Goal: Information Seeking & Learning: Learn about a topic

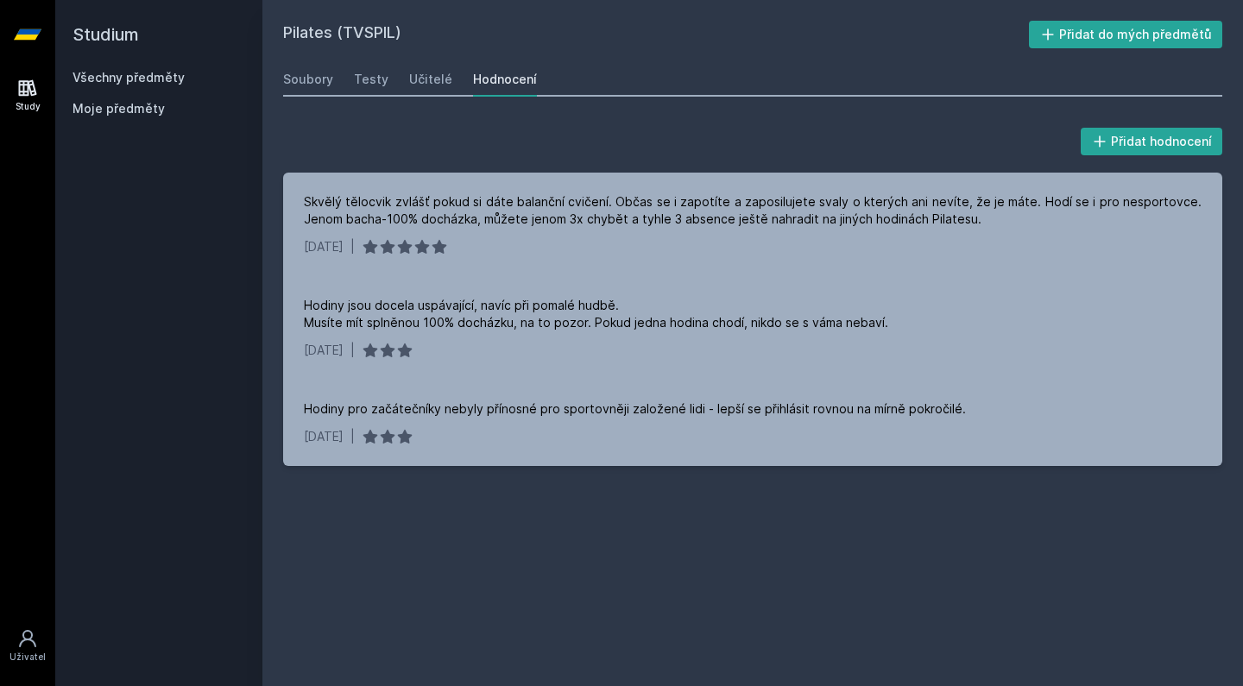
click at [102, 68] on h2 "Studium" at bounding box center [159, 34] width 173 height 69
click at [117, 79] on link "Všechny předměty" at bounding box center [129, 77] width 112 height 15
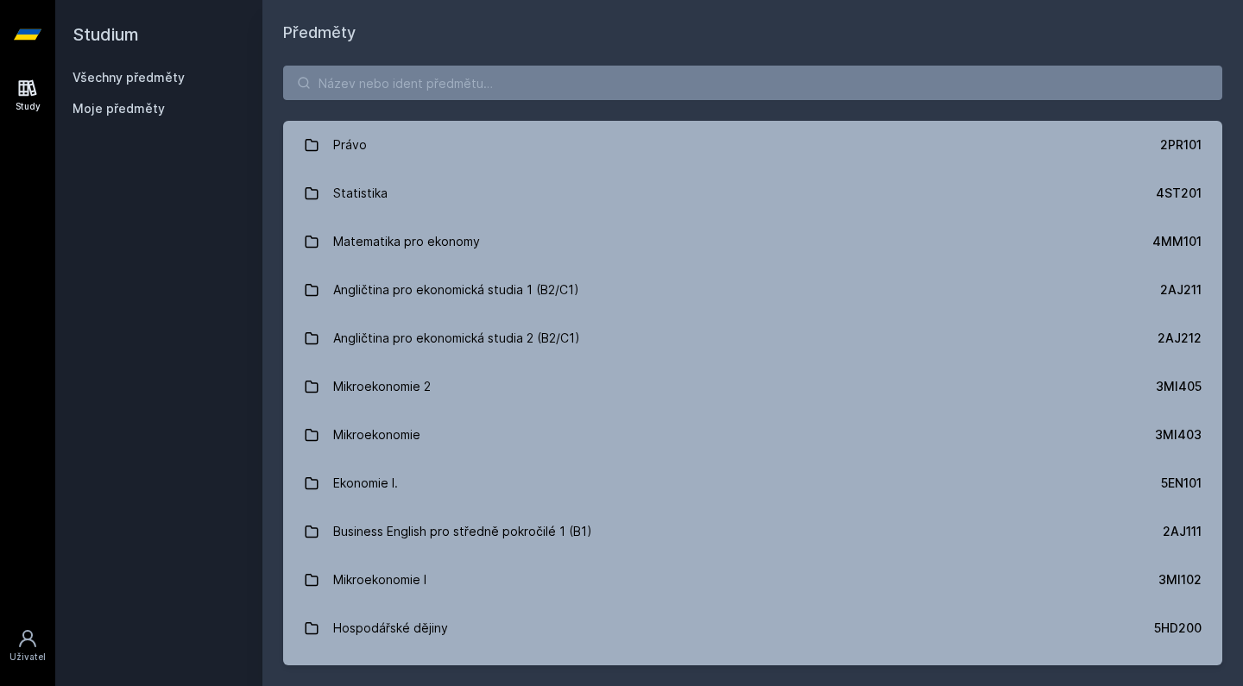
click at [432, 65] on div "Právo 2PR101 Statistika 4ST201 Matematika pro ekonomy 4MM101 Angličtina pro eko…" at bounding box center [753, 366] width 981 height 642
click at [435, 94] on input "search" at bounding box center [752, 83] width 939 height 35
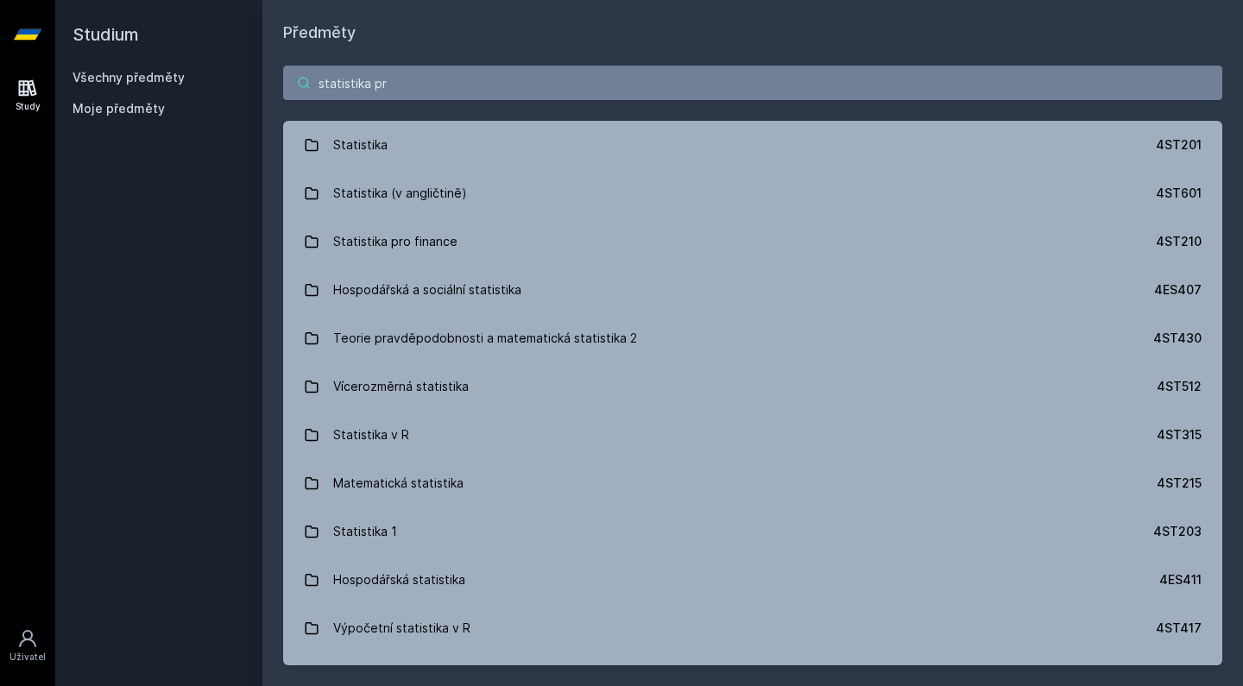
type input "statistika pro"
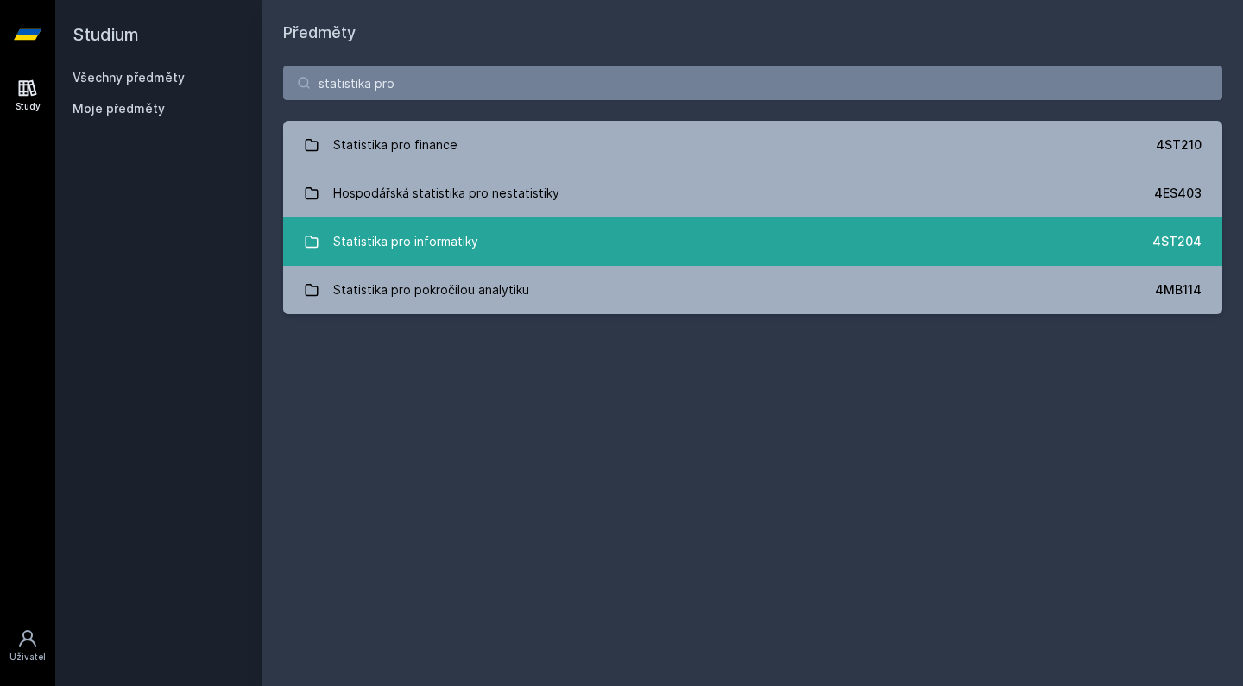
click at [524, 245] on link "Statistika pro informatiky 4ST204" at bounding box center [752, 242] width 939 height 48
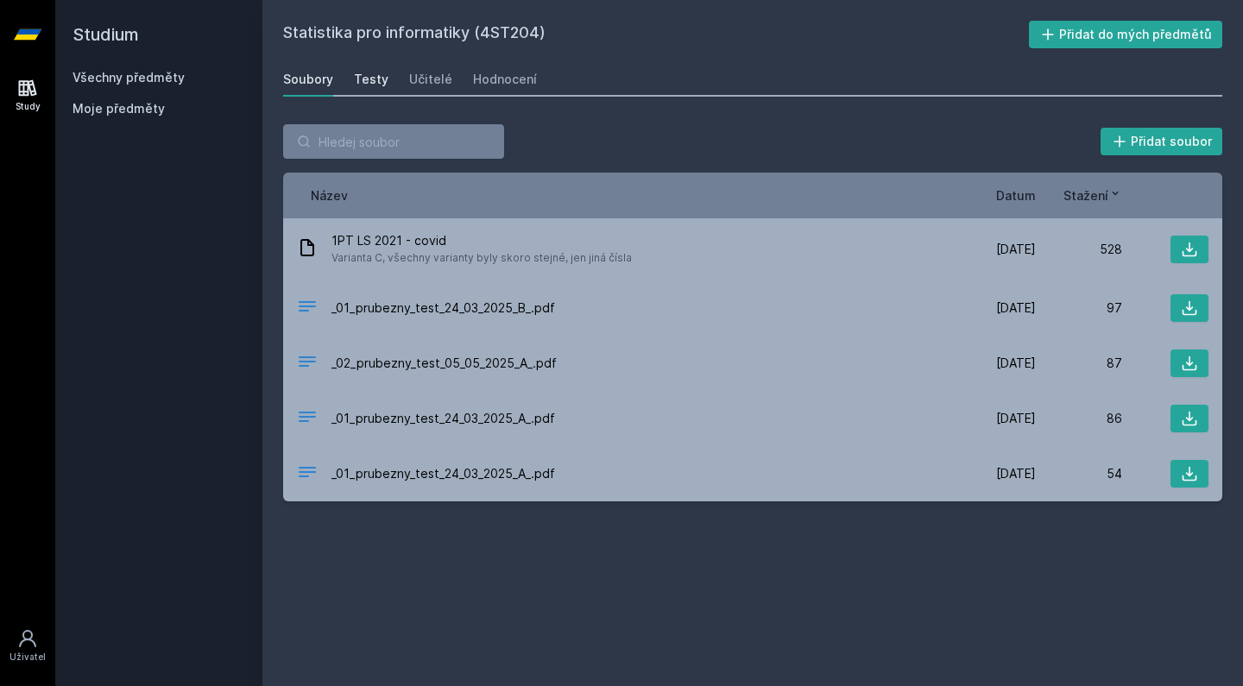
click at [367, 73] on div "Testy" at bounding box center [371, 79] width 35 height 17
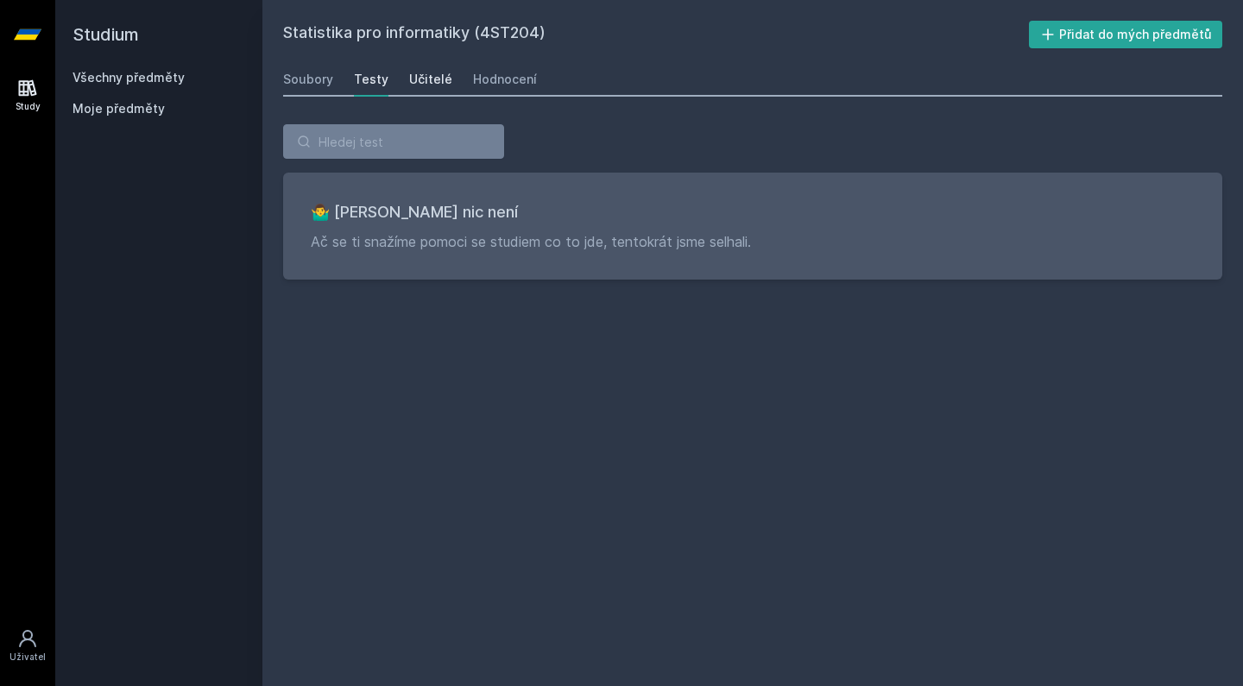
click at [438, 79] on div "Učitelé" at bounding box center [430, 79] width 43 height 17
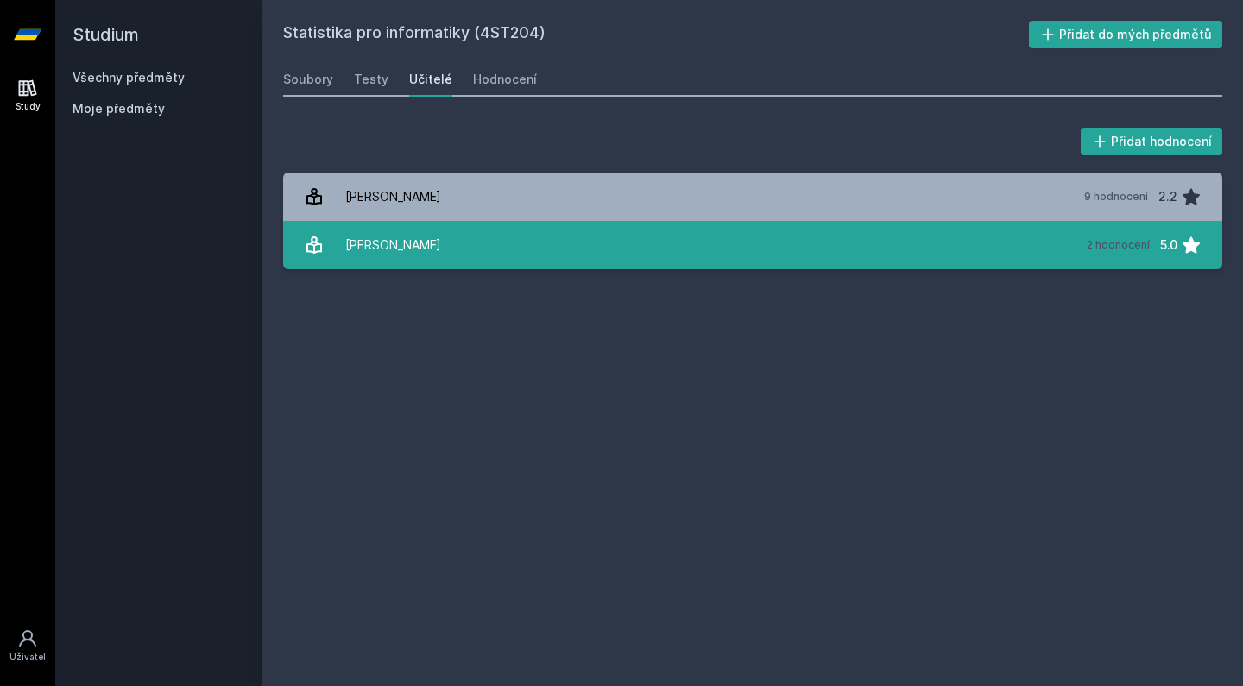
click at [407, 251] on div "[PERSON_NAME]" at bounding box center [393, 245] width 96 height 35
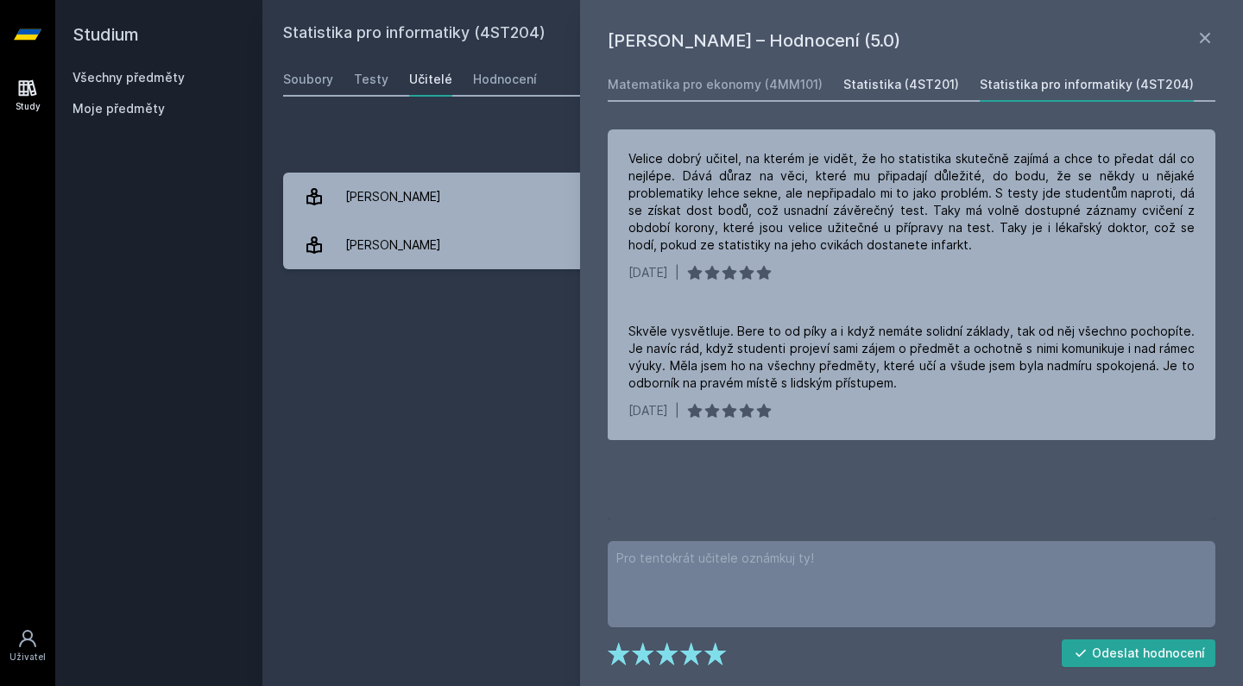
click at [872, 89] on div "Statistika (4ST201)" at bounding box center [902, 84] width 116 height 17
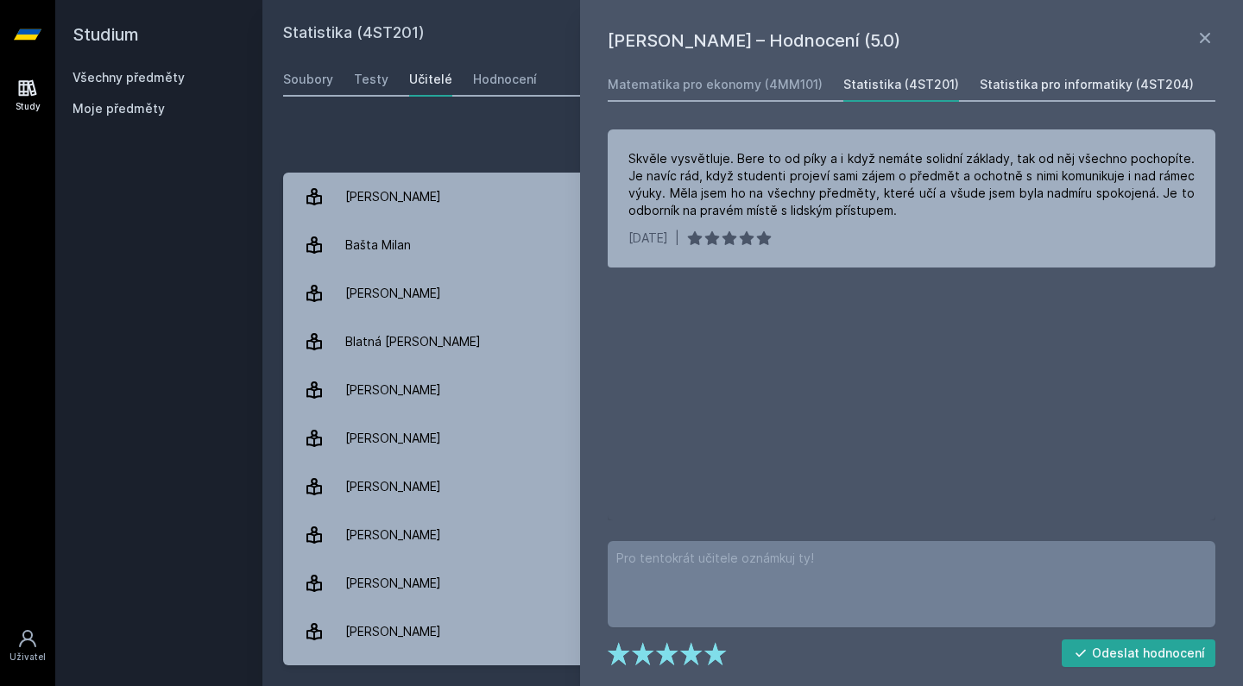
click at [1010, 81] on div "Statistika pro informatiky (4ST204)" at bounding box center [1087, 84] width 214 height 17
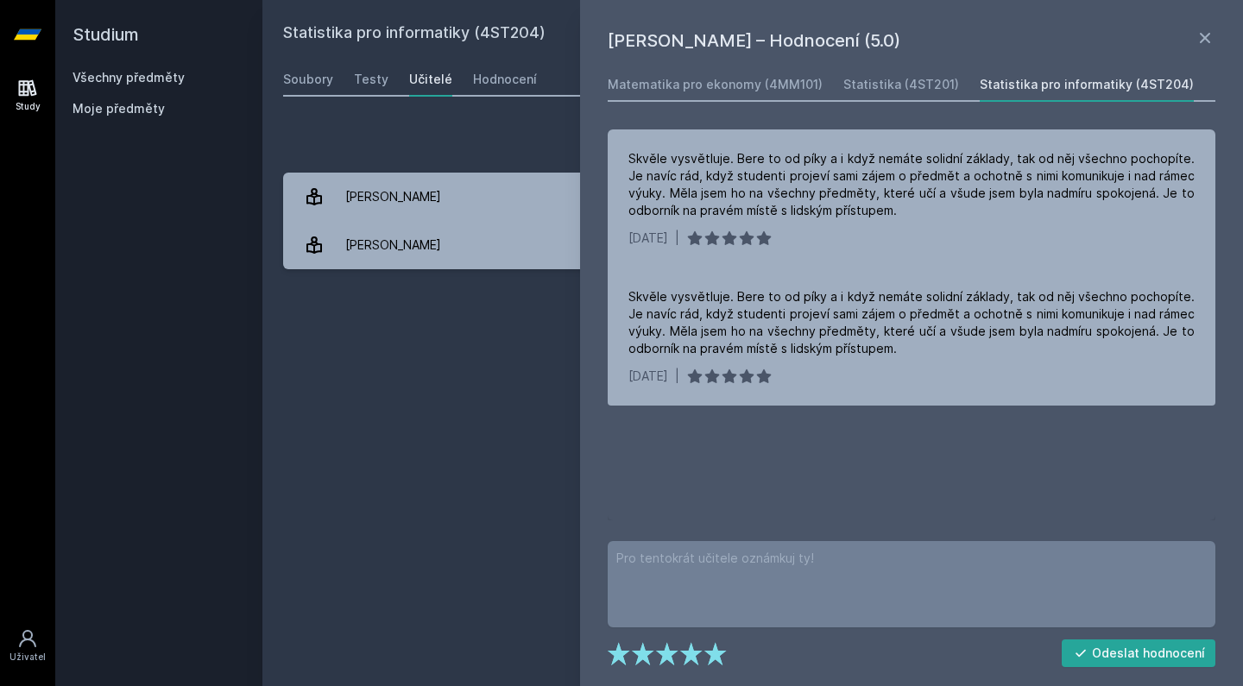
click at [430, 118] on div "Přidat hodnocení [PERSON_NAME] – Hodnocení (5.0) Matematika pro ekonomy (4MM101…" at bounding box center [753, 197] width 981 height 187
click at [504, 74] on div "Hodnocení" at bounding box center [505, 79] width 64 height 17
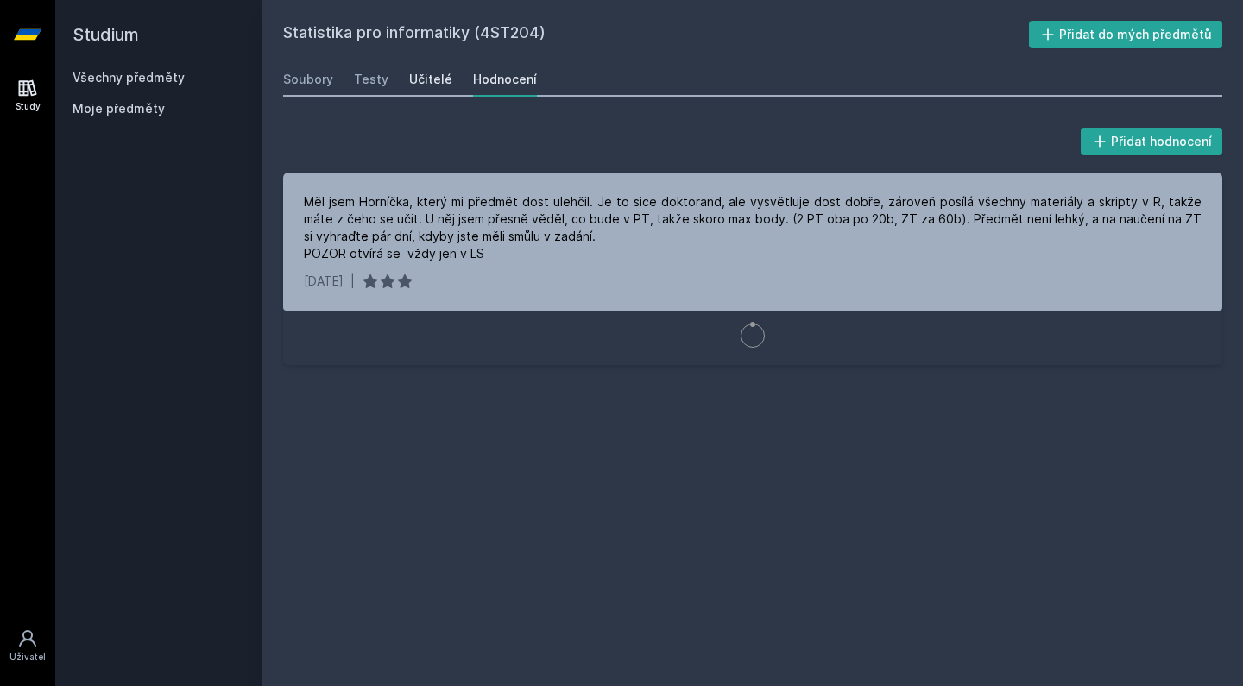
click at [441, 73] on div "Učitelé" at bounding box center [430, 79] width 43 height 17
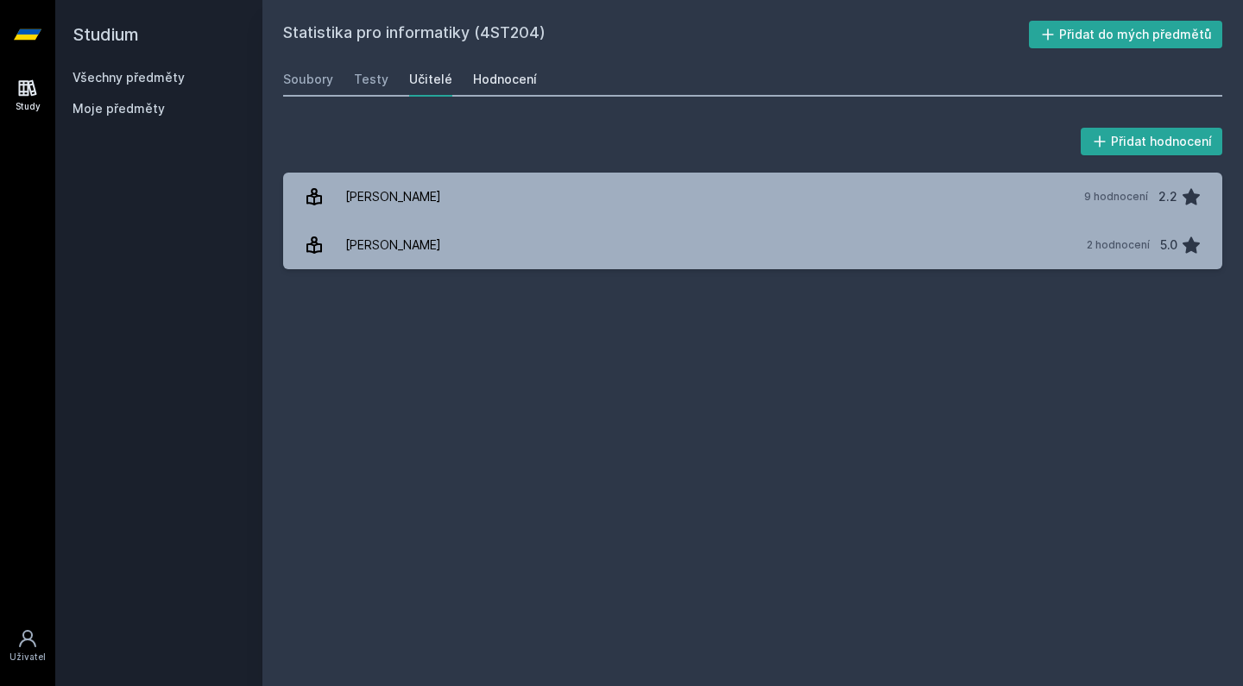
click at [490, 73] on div "Hodnocení" at bounding box center [505, 79] width 64 height 17
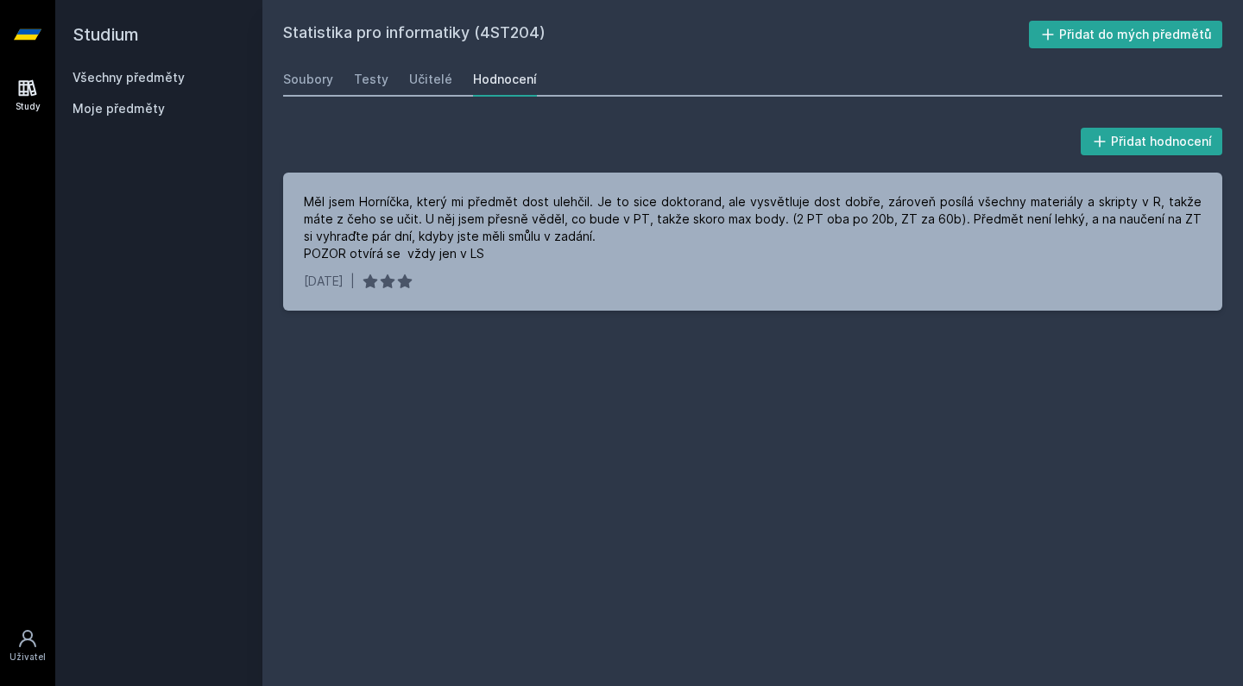
click at [140, 70] on link "Všechny předměty" at bounding box center [129, 77] width 112 height 15
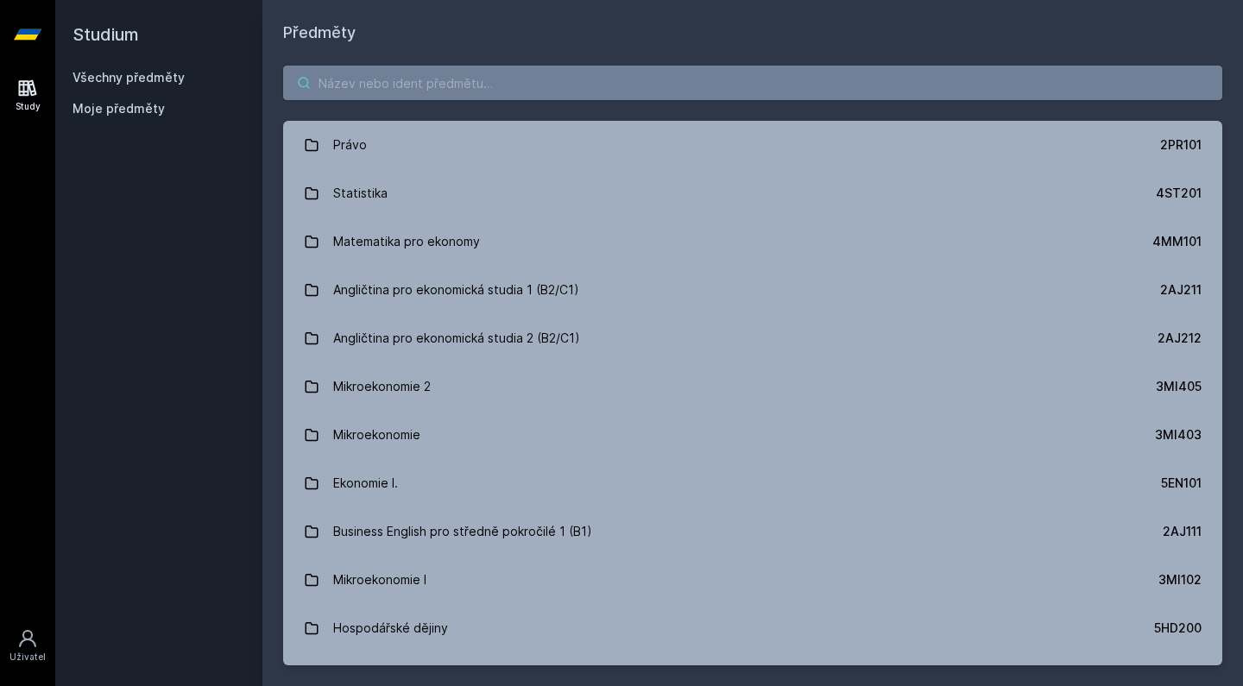
click at [407, 79] on input "search" at bounding box center [752, 83] width 939 height 35
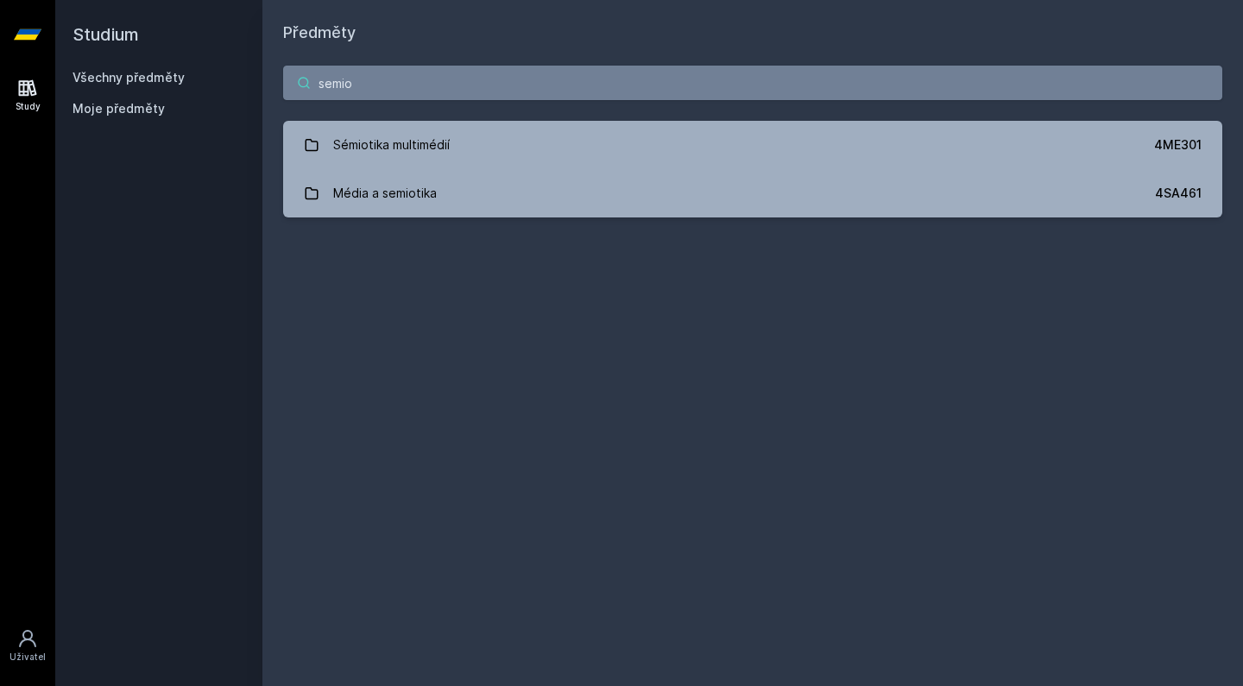
type input "Semil"
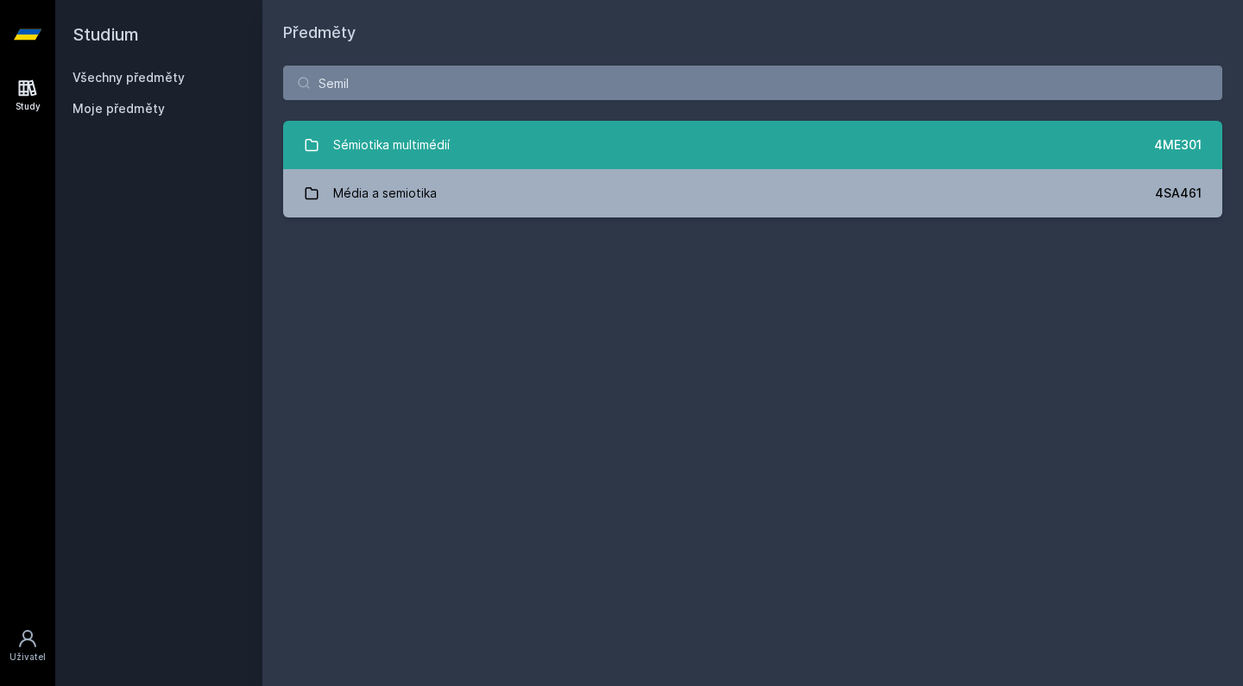
drag, startPoint x: 407, startPoint y: 79, endPoint x: 486, endPoint y: 139, distance: 99.3
click at [486, 139] on link "Sémiotika multimédií 4ME301" at bounding box center [752, 145] width 939 height 48
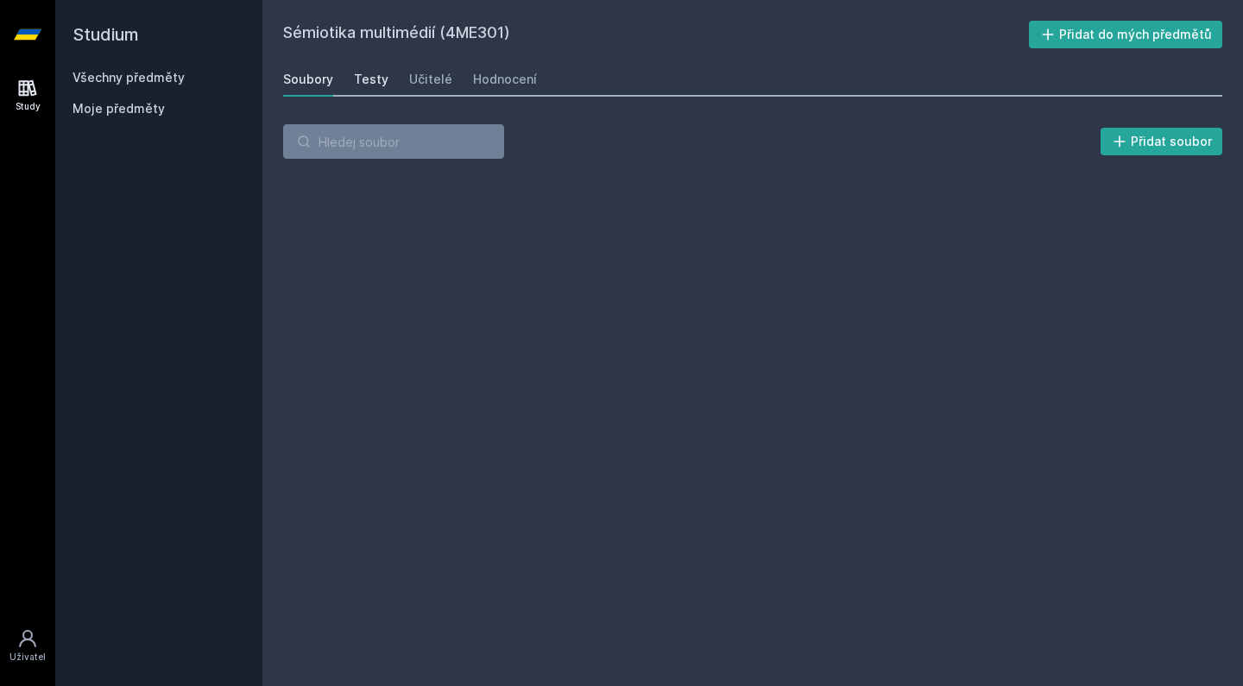
click at [374, 80] on div "Testy" at bounding box center [371, 79] width 35 height 17
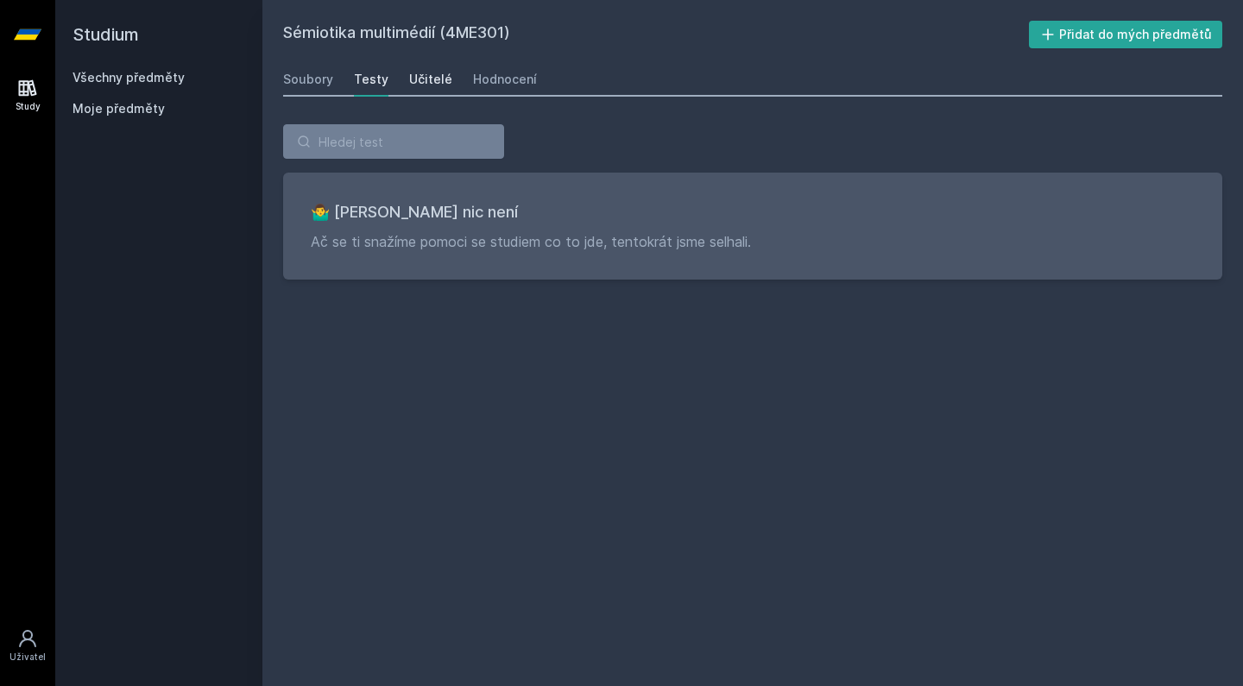
click at [427, 81] on div "Učitelé" at bounding box center [430, 79] width 43 height 17
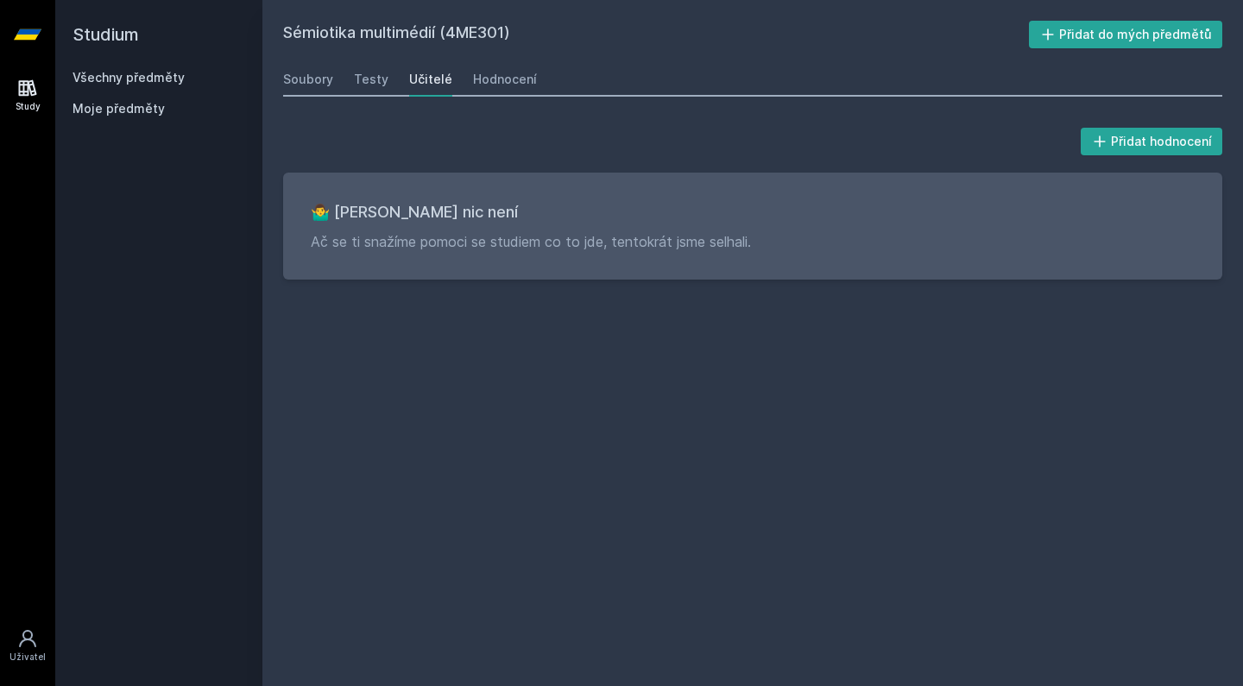
click at [436, 79] on div "Učitelé" at bounding box center [430, 79] width 43 height 17
click at [501, 71] on div "Hodnocení" at bounding box center [505, 79] width 64 height 17
